Goal: Information Seeking & Learning: Learn about a topic

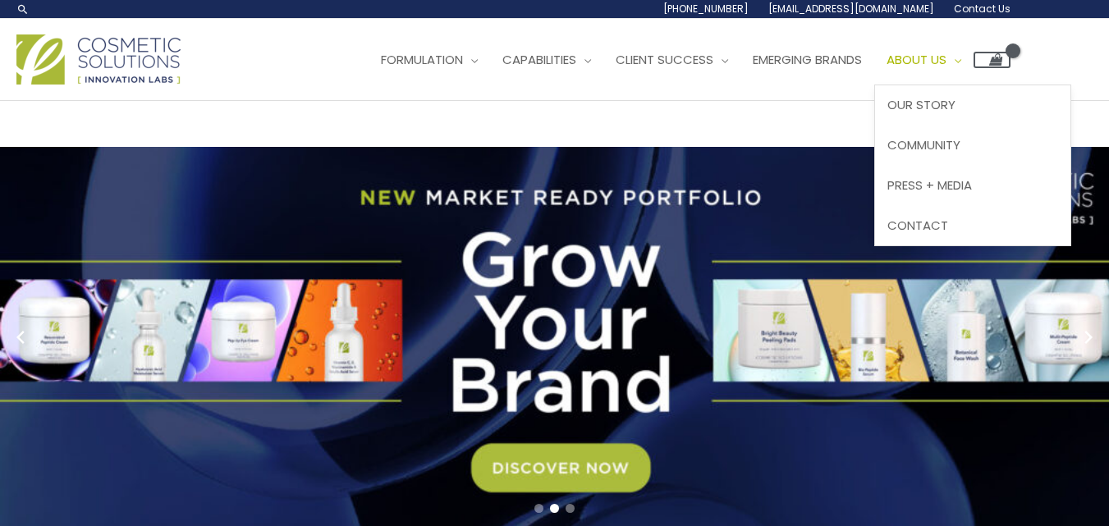
click at [943, 56] on span "About Us" at bounding box center [917, 59] width 60 height 17
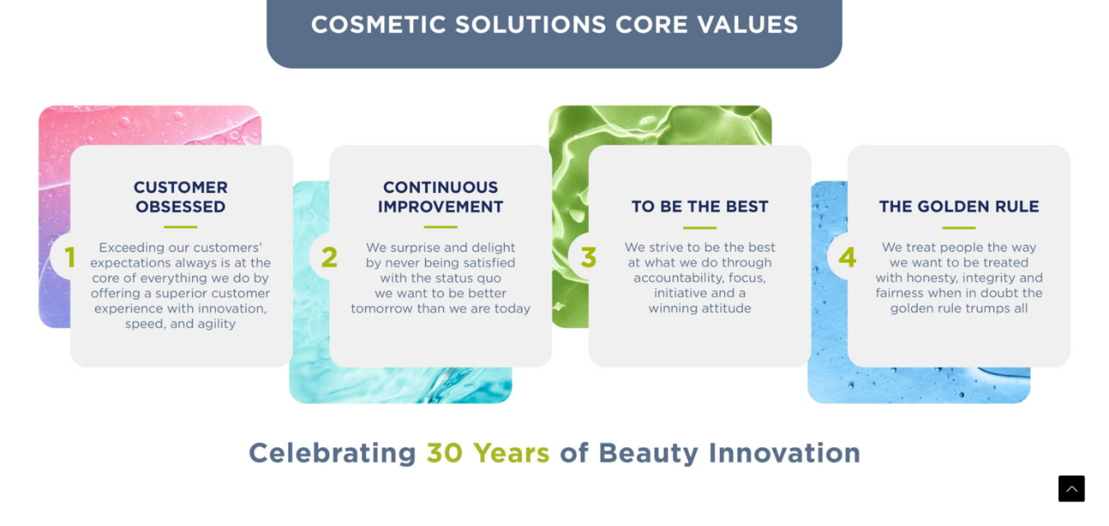
scroll to position [1854, 0]
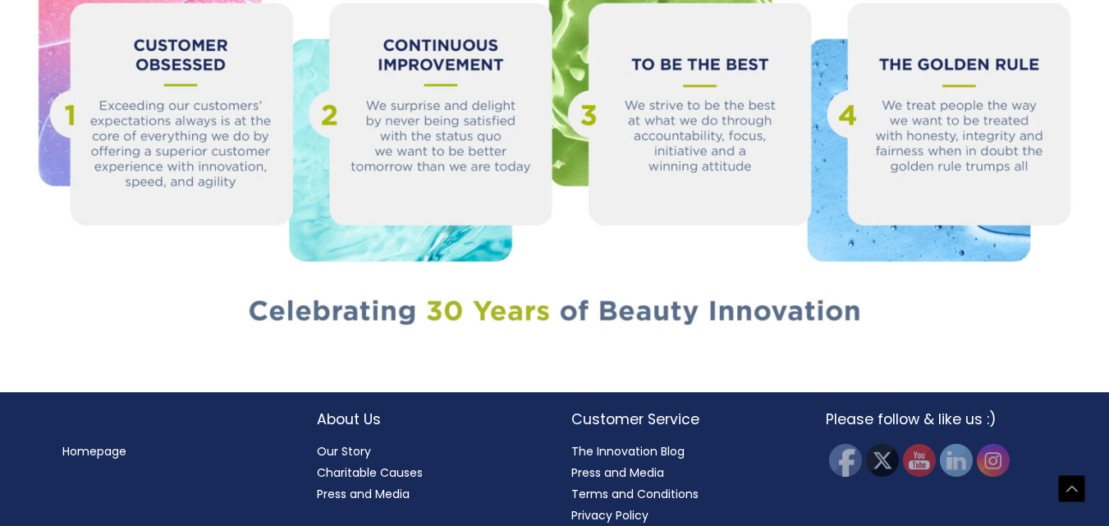
drag, startPoint x: 1113, startPoint y: 25, endPoint x: 1121, endPoint y: 450, distance: 425.3
click at [341, 443] on link "Our Story" at bounding box center [344, 451] width 54 height 16
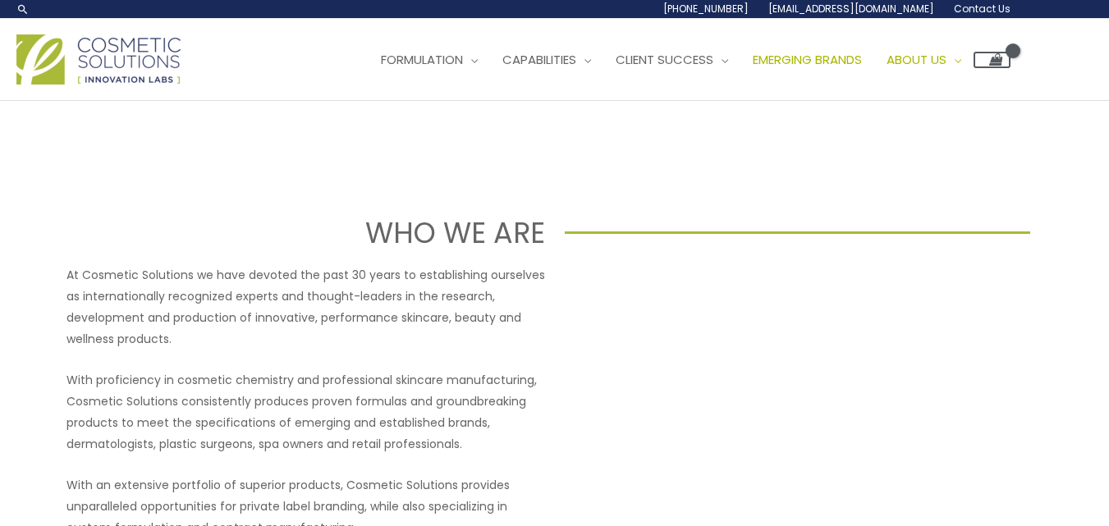
click at [829, 63] on span "Emerging Brands" at bounding box center [807, 59] width 109 height 17
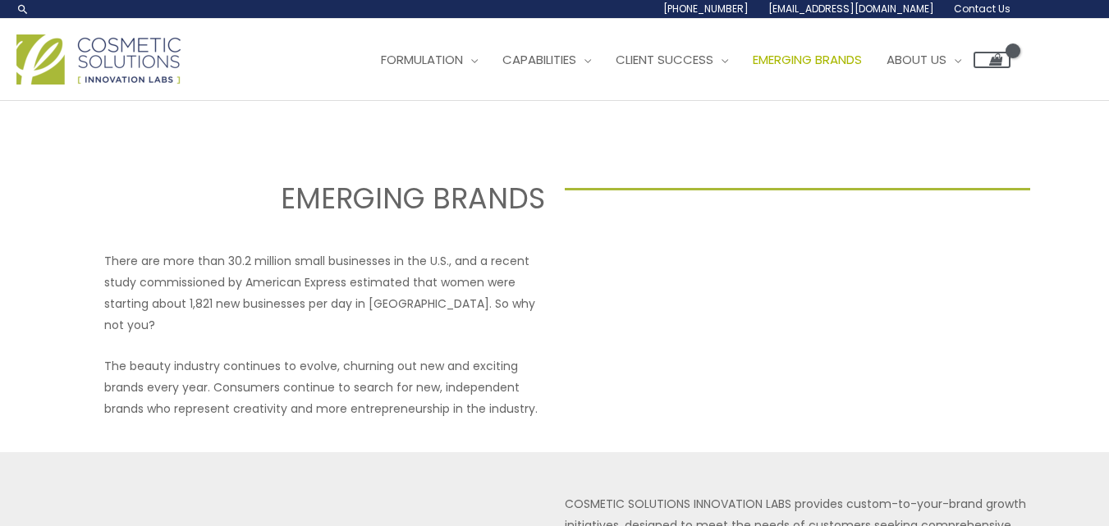
select select
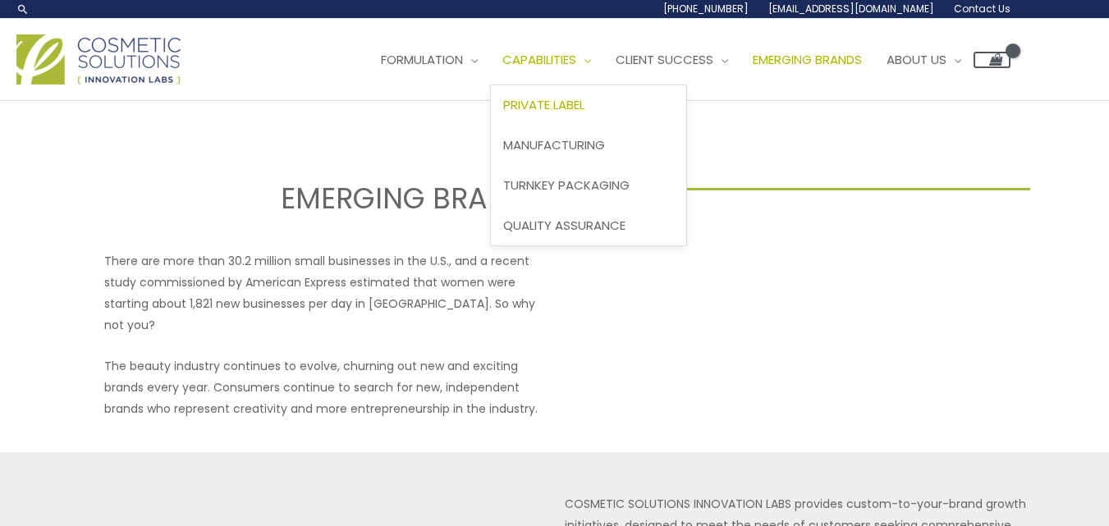
click at [579, 106] on span "Private Label" at bounding box center [543, 104] width 81 height 17
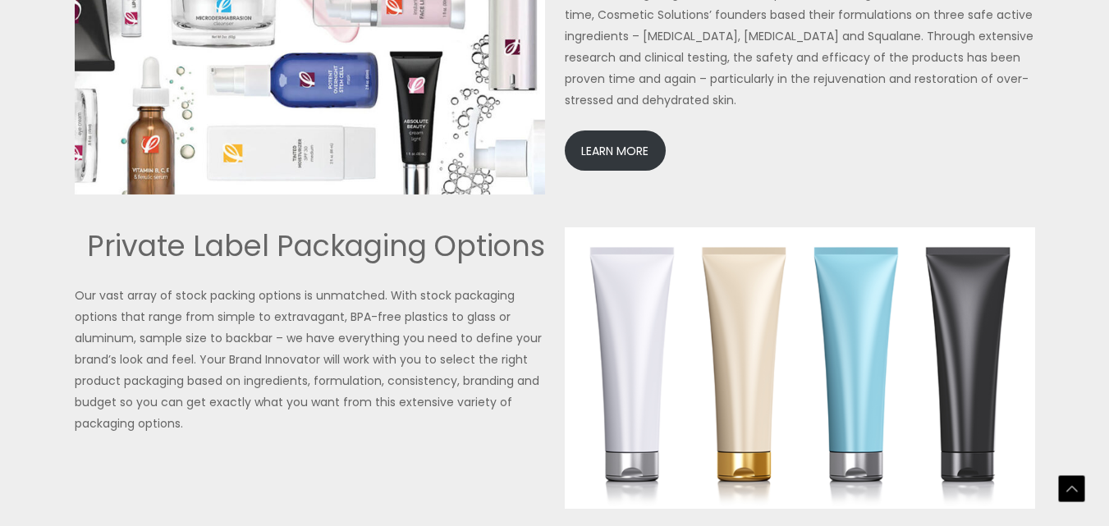
scroll to position [3968, 0]
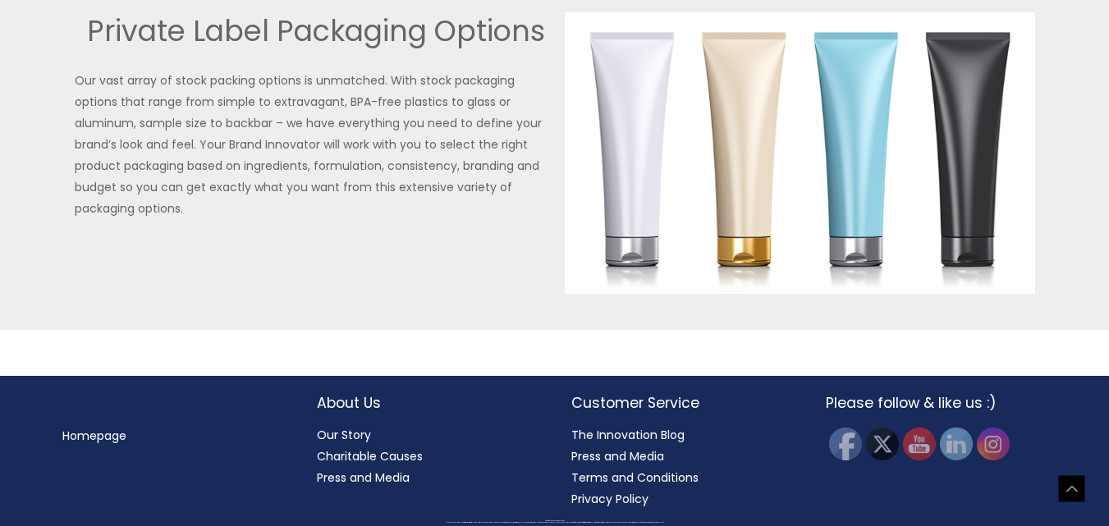
drag, startPoint x: 1118, startPoint y: 28, endPoint x: 1118, endPoint y: 495, distance: 467.1
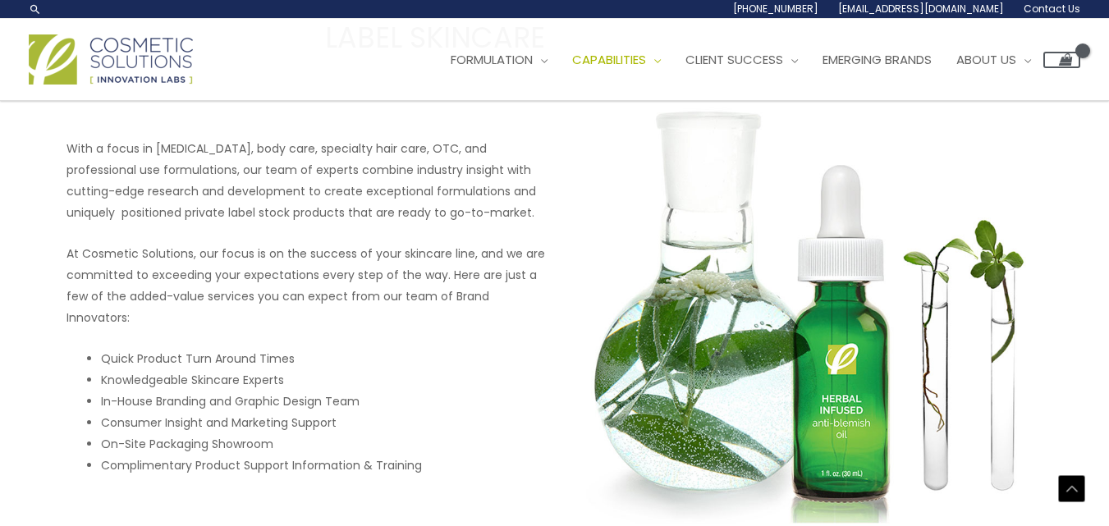
scroll to position [0, 0]
